Goal: Information Seeking & Learning: Learn about a topic

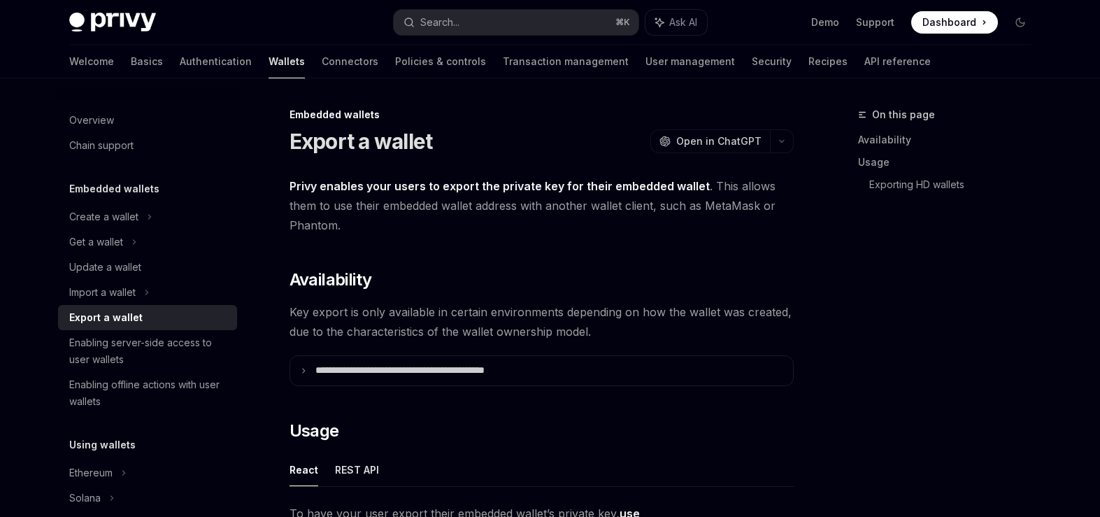
scroll to position [434, 0]
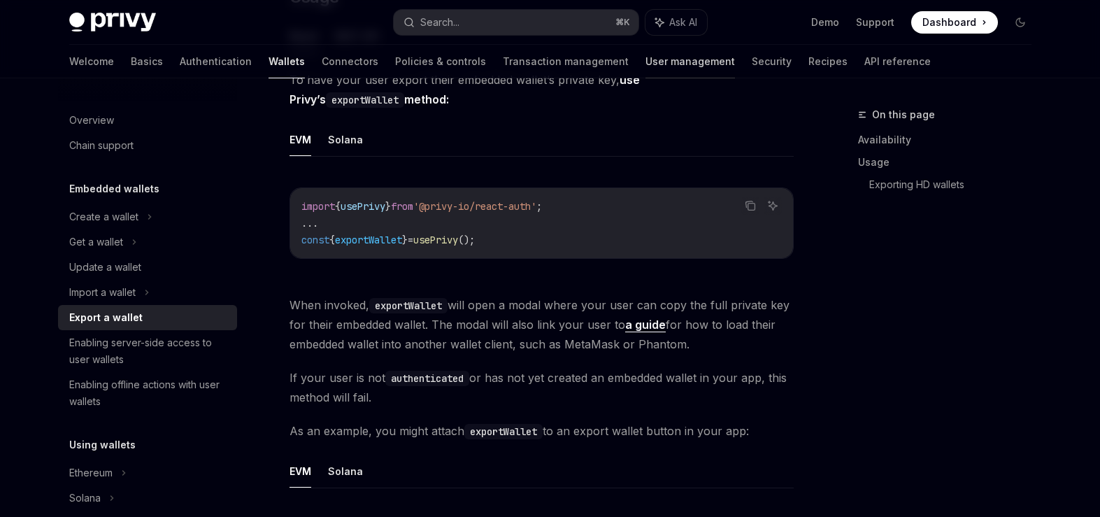
click at [645, 69] on link "User management" at bounding box center [690, 62] width 90 height 34
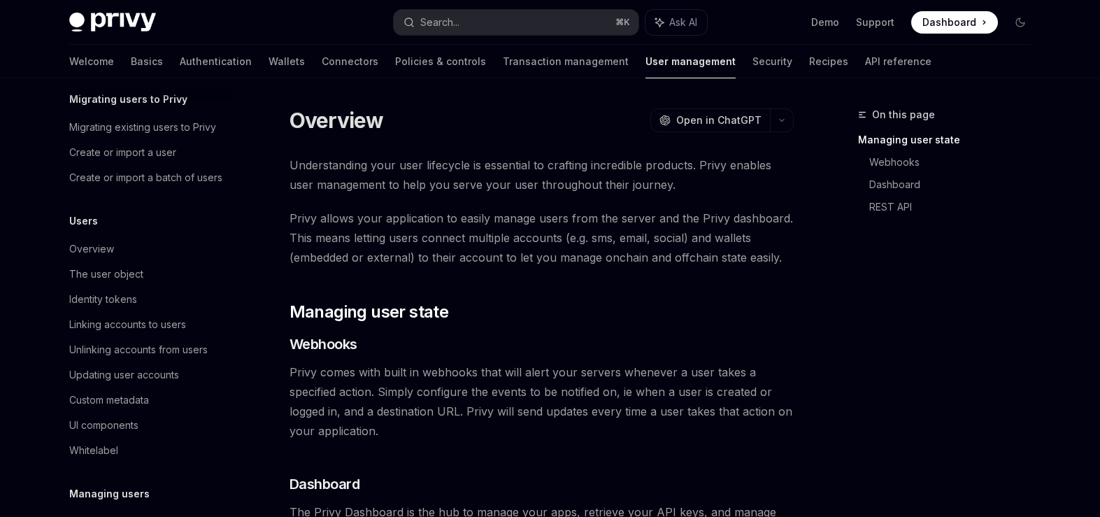
scroll to position [59, 0]
click at [192, 327] on div "Linking accounts to users" at bounding box center [148, 323] width 159 height 17
type textarea "*"
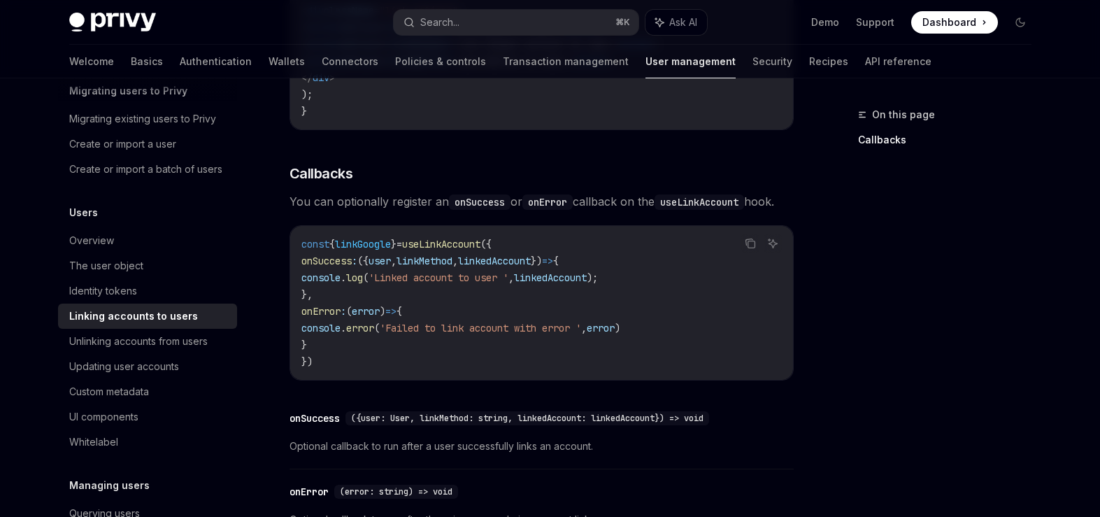
scroll to position [1754, 0]
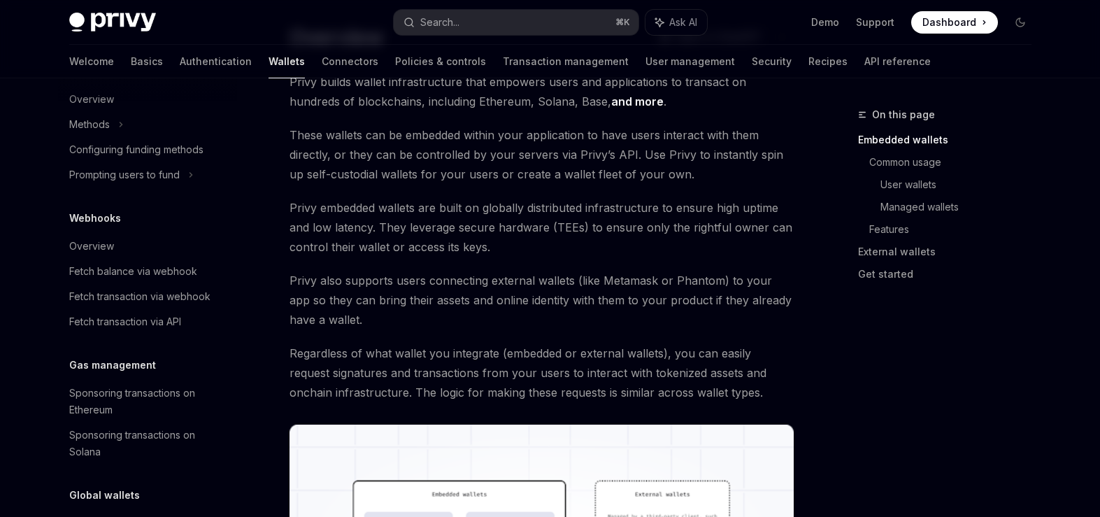
scroll to position [597, 0]
click at [97, 392] on div "Sponsoring transactions on Ethereum" at bounding box center [148, 401] width 159 height 34
type textarea "*"
